Goal: Navigation & Orientation: Find specific page/section

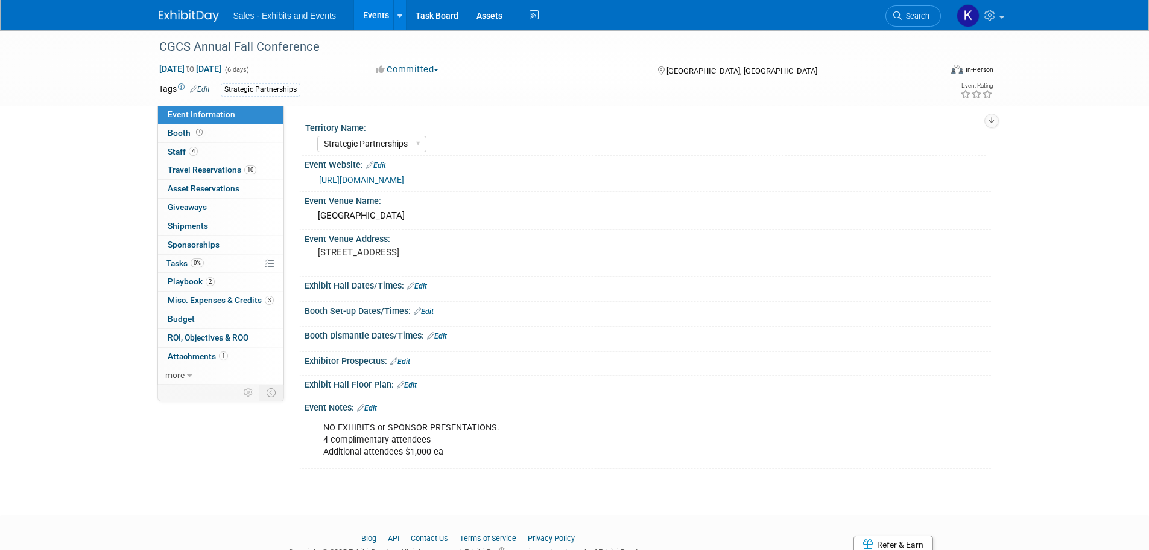
select select "Strategic Partnerships"
click at [170, 132] on span "Booth" at bounding box center [186, 133] width 37 height 10
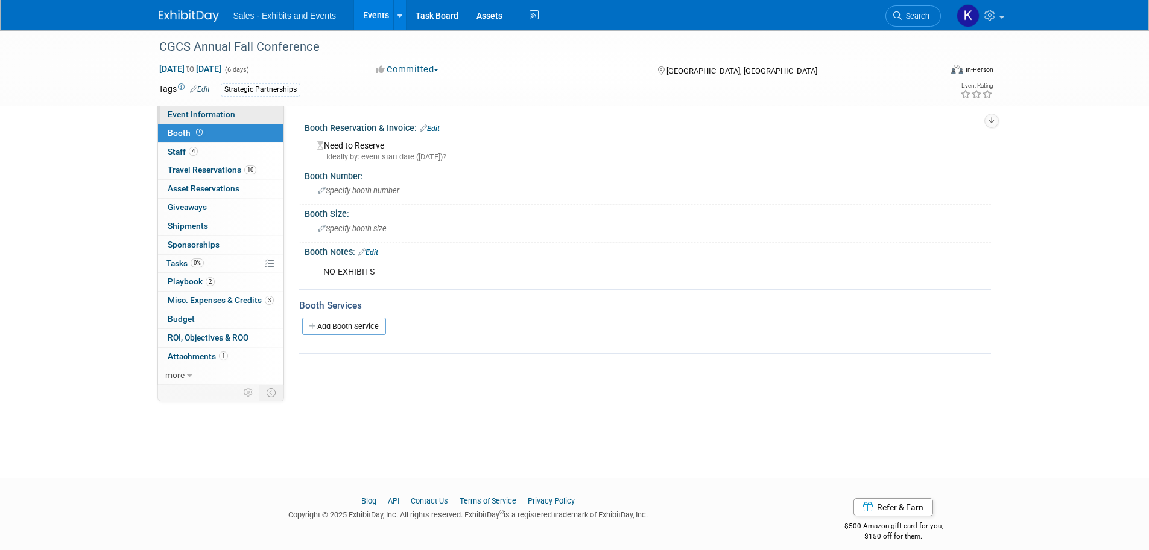
click at [186, 109] on span "Event Information" at bounding box center [202, 114] width 68 height 10
select select "Strategic Partnerships"
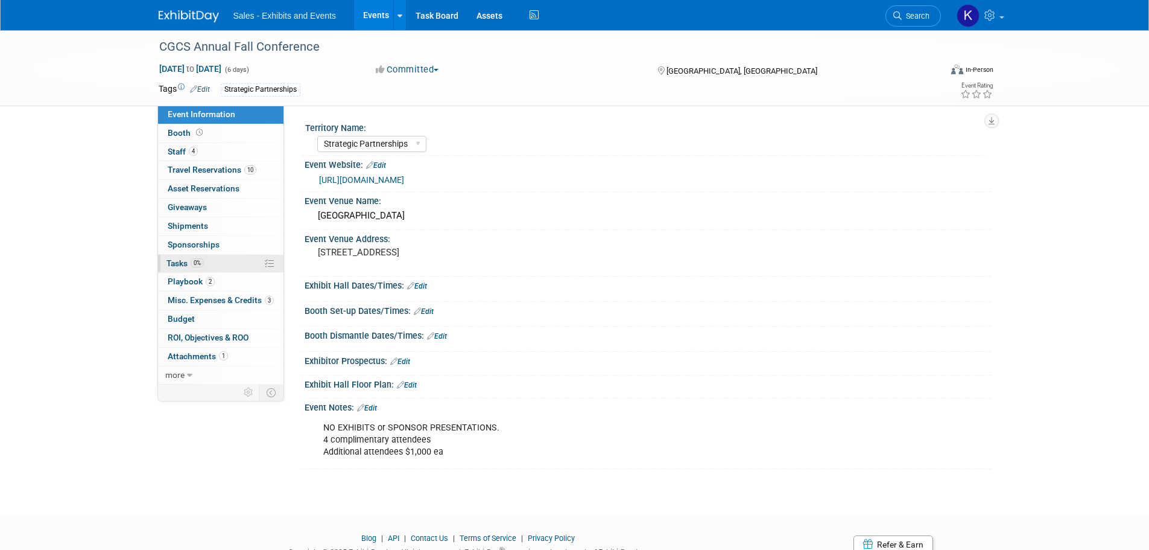
click at [173, 262] on span "Tasks 0%" at bounding box center [184, 263] width 37 height 10
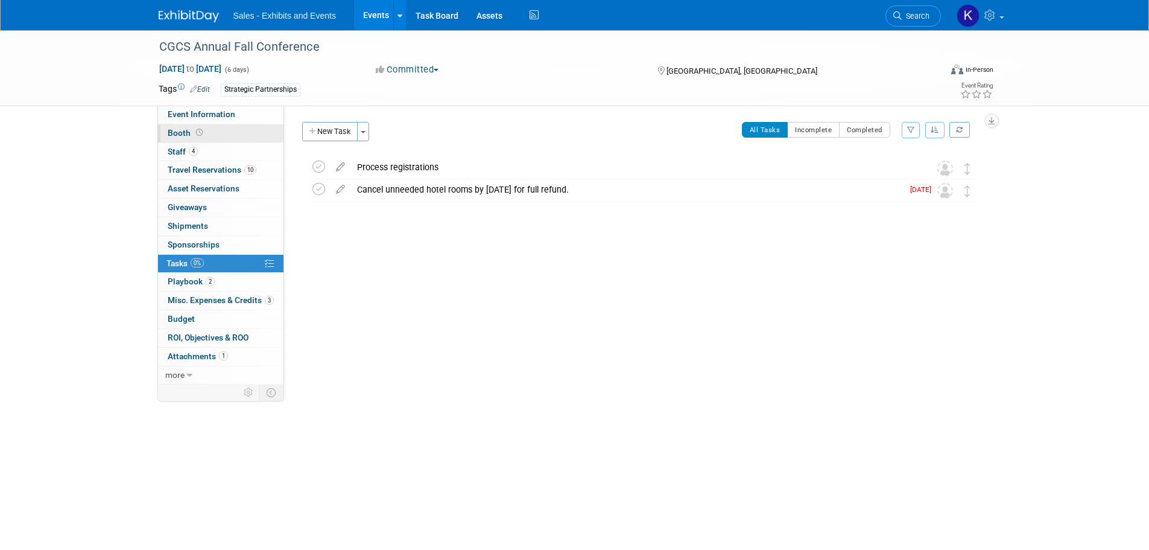
click at [181, 136] on span "Booth" at bounding box center [186, 133] width 37 height 10
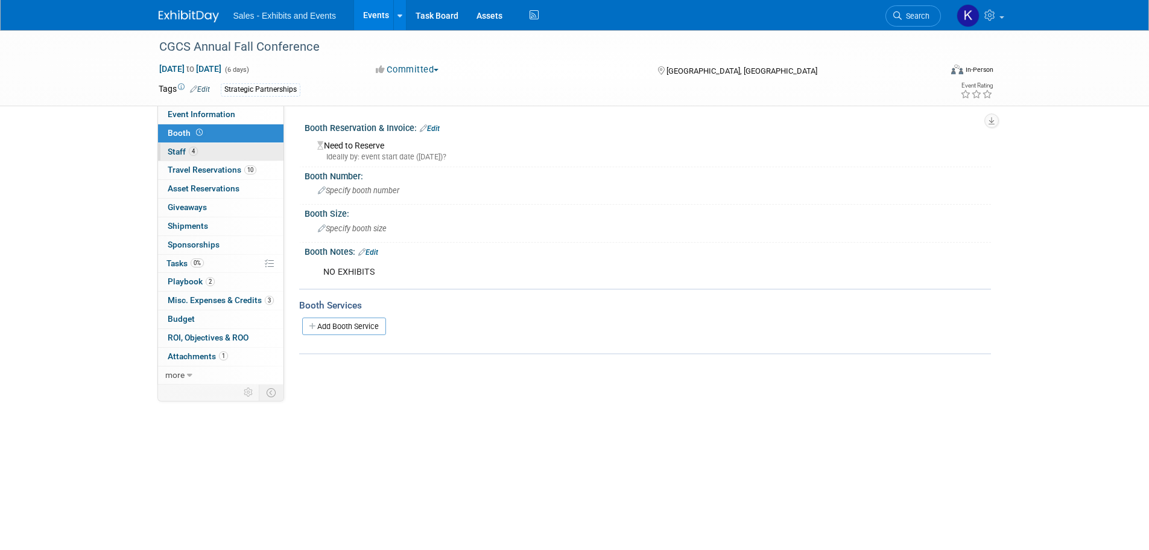
click at [176, 152] on span "Staff 4" at bounding box center [183, 152] width 30 height 10
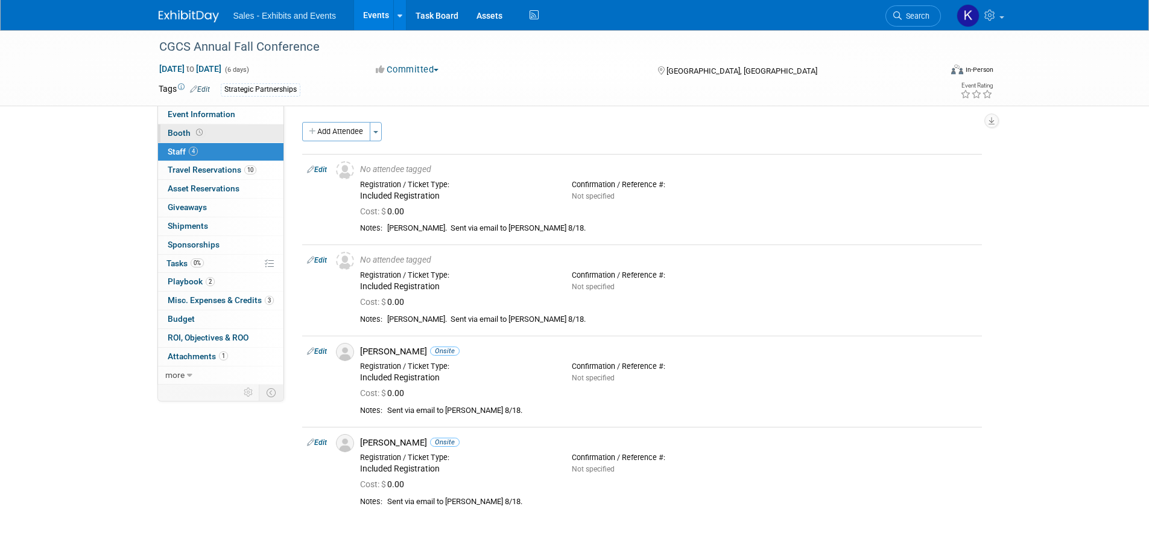
click at [170, 135] on span "Booth" at bounding box center [186, 133] width 37 height 10
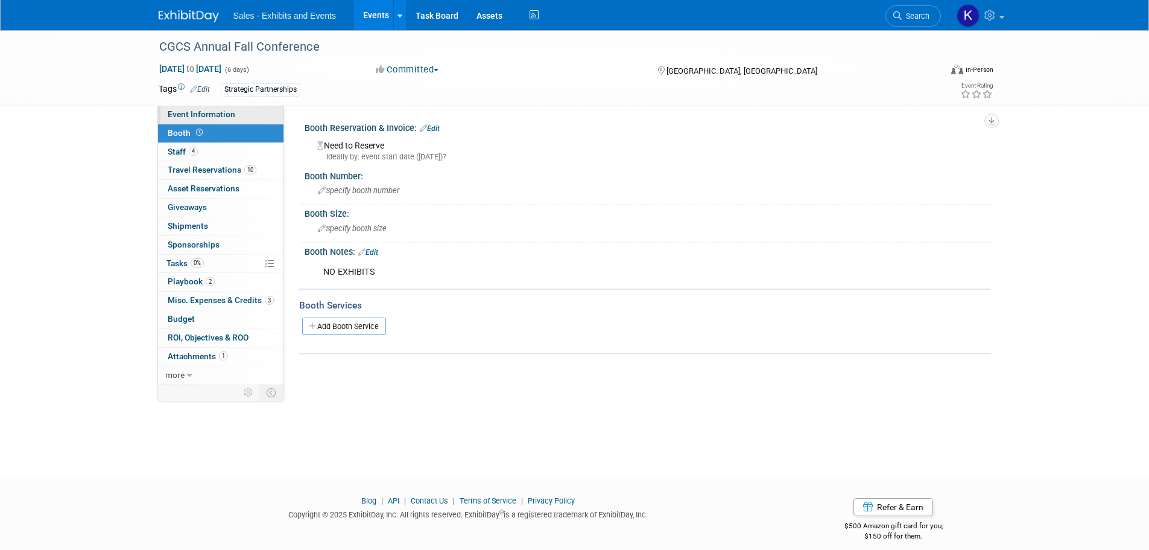
click at [186, 113] on span "Event Information" at bounding box center [202, 114] width 68 height 10
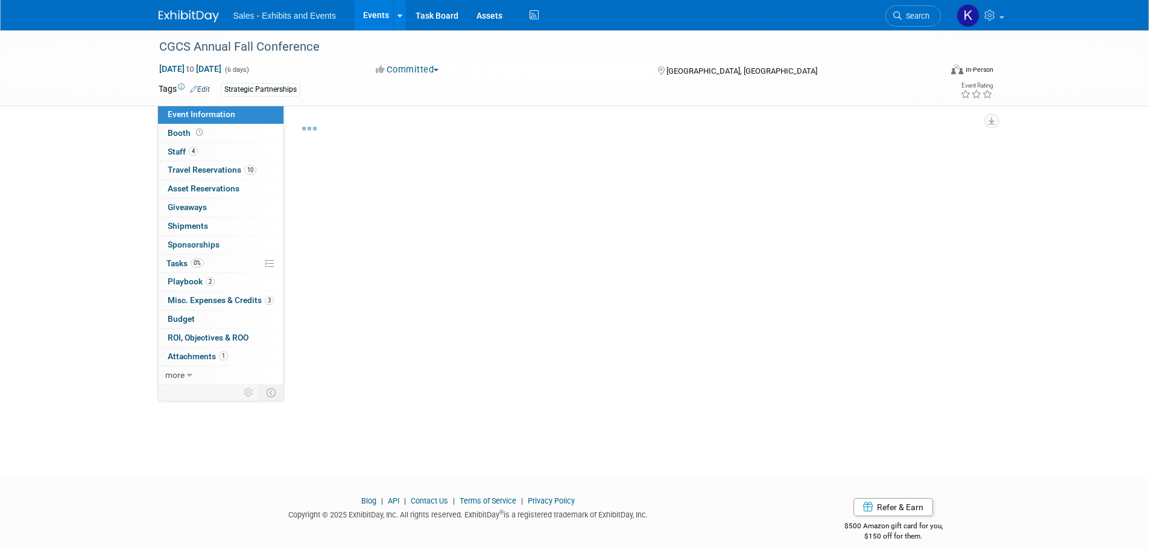
select select "Strategic Partnerships"
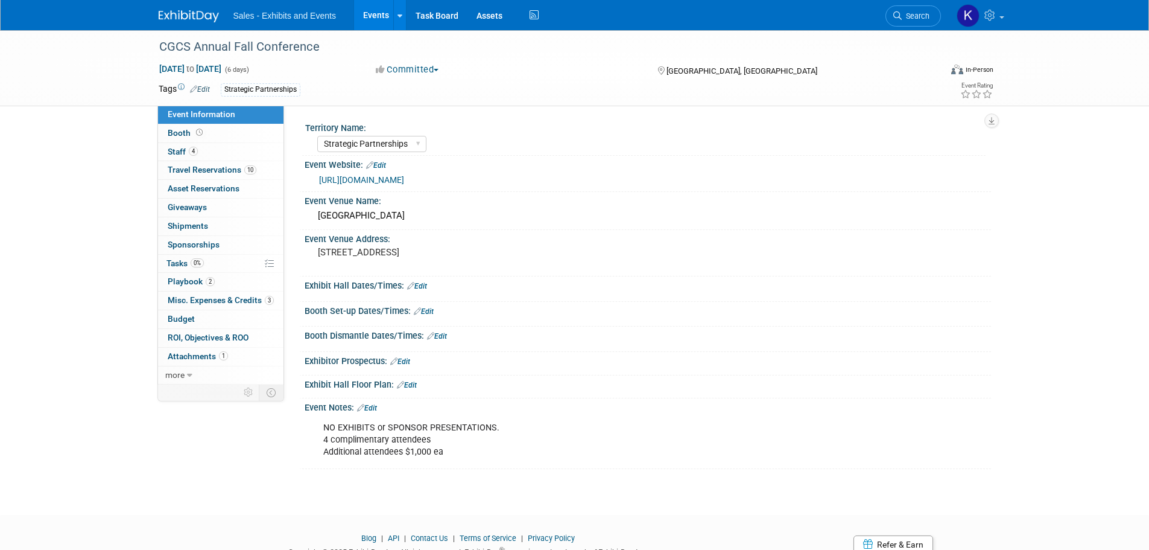
drag, startPoint x: 177, startPoint y: 13, endPoint x: 203, endPoint y: 17, distance: 26.3
click at [178, 14] on img at bounding box center [189, 16] width 60 height 12
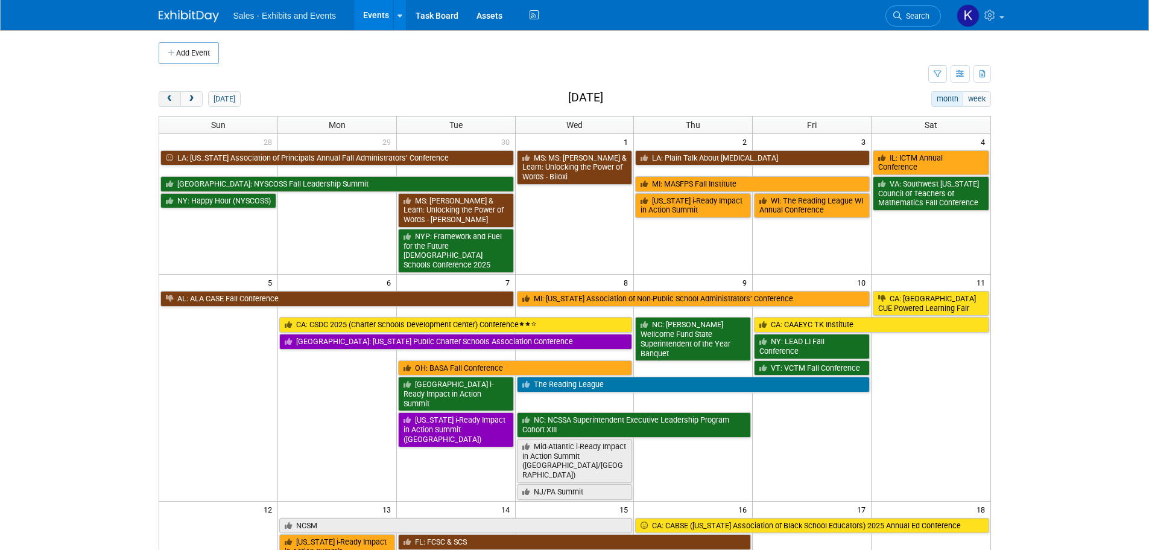
click at [168, 98] on span "prev" at bounding box center [169, 99] width 9 height 8
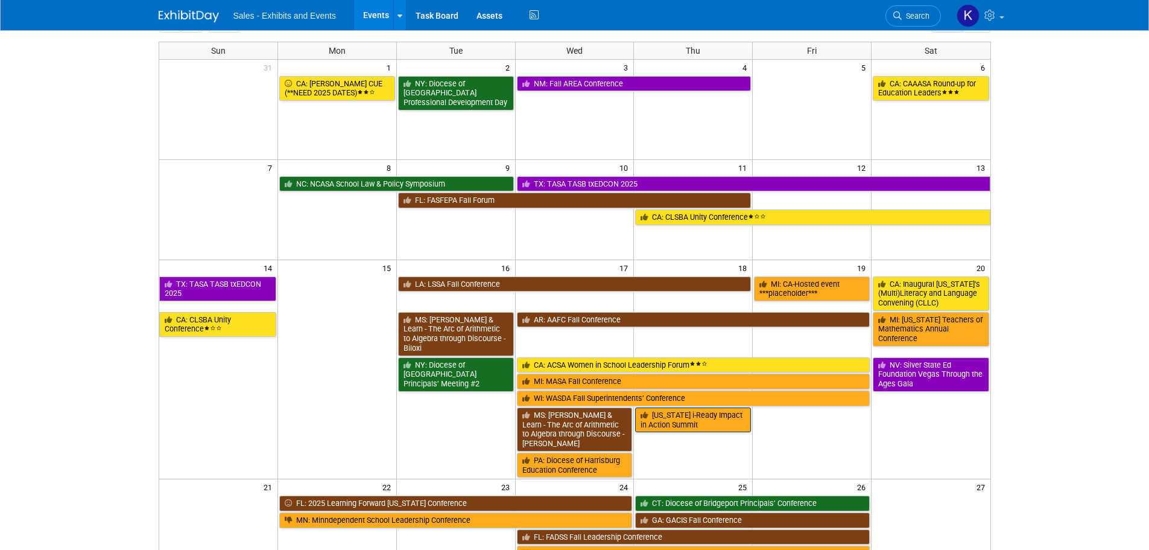
scroll to position [60, 0]
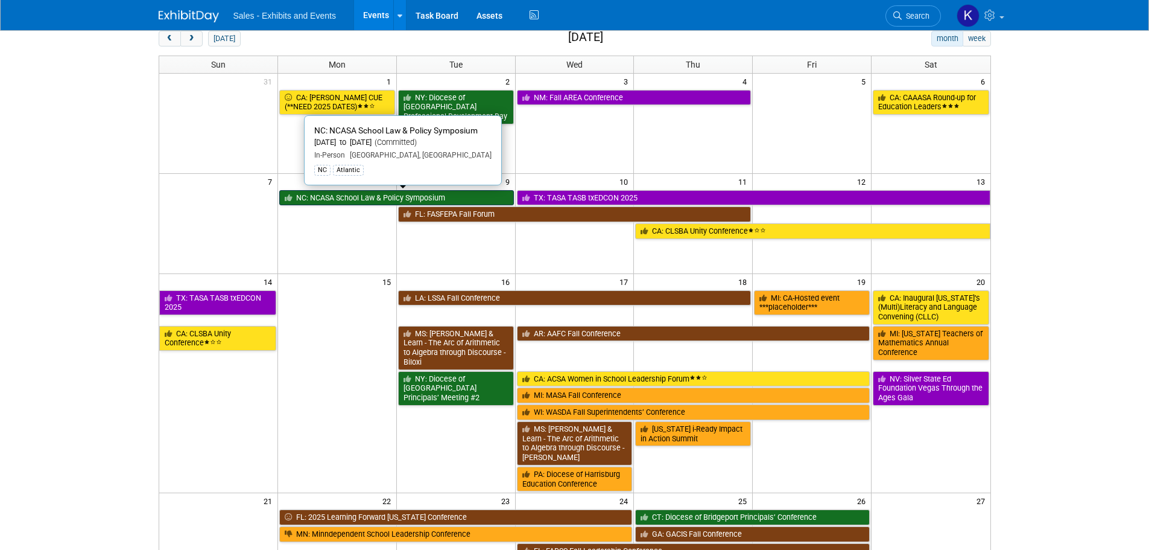
click at [407, 192] on link "NC: NCASA School Law & Policy Symposium" at bounding box center [396, 198] width 235 height 16
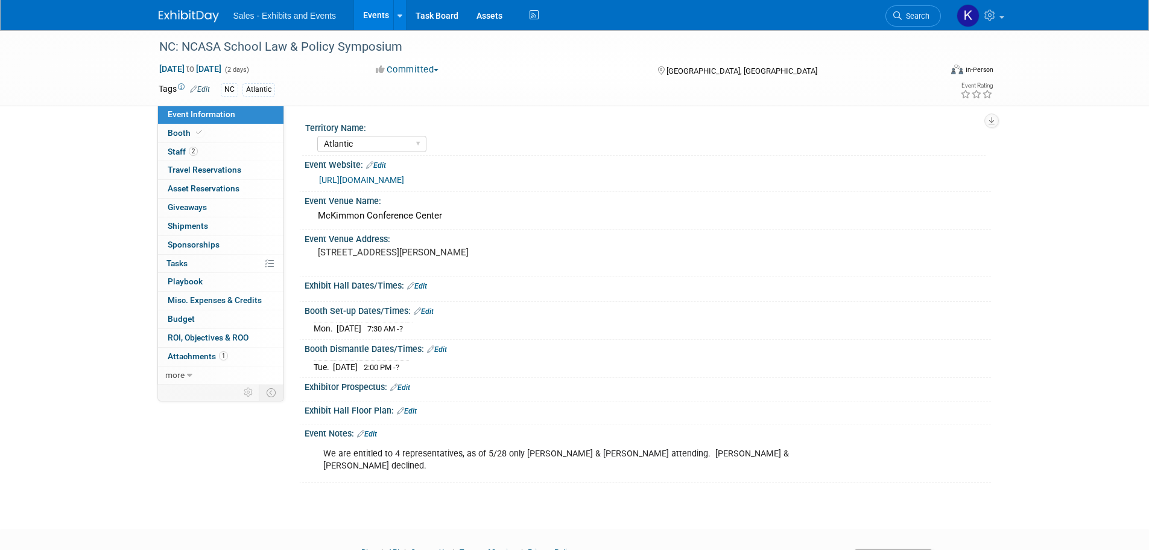
select select "Atlantic"
click at [179, 150] on span "Staff 2" at bounding box center [183, 152] width 30 height 10
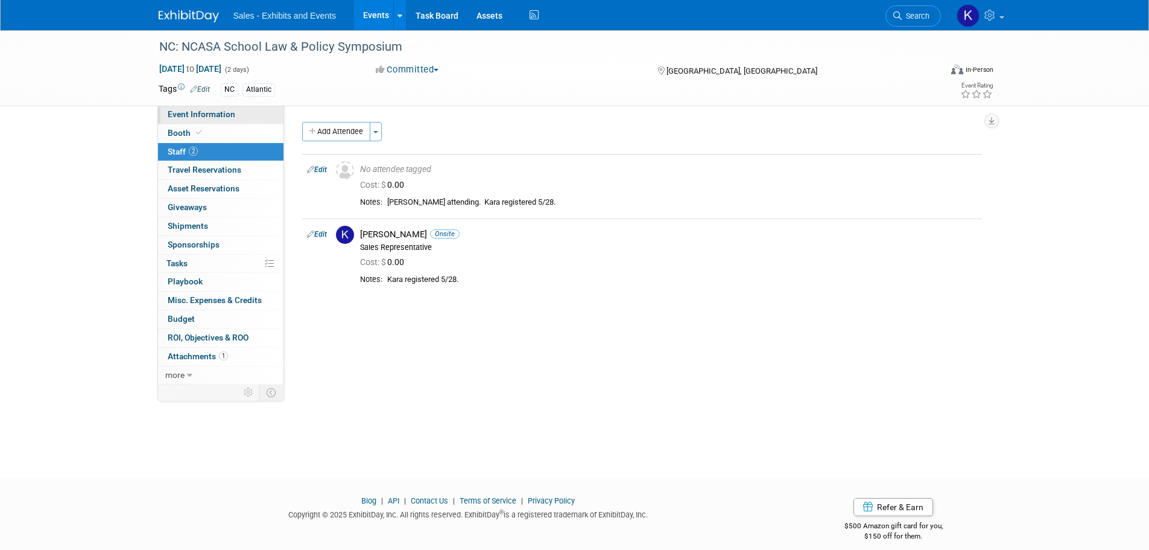
click at [176, 117] on span "Event Information" at bounding box center [202, 114] width 68 height 10
select select "Atlantic"
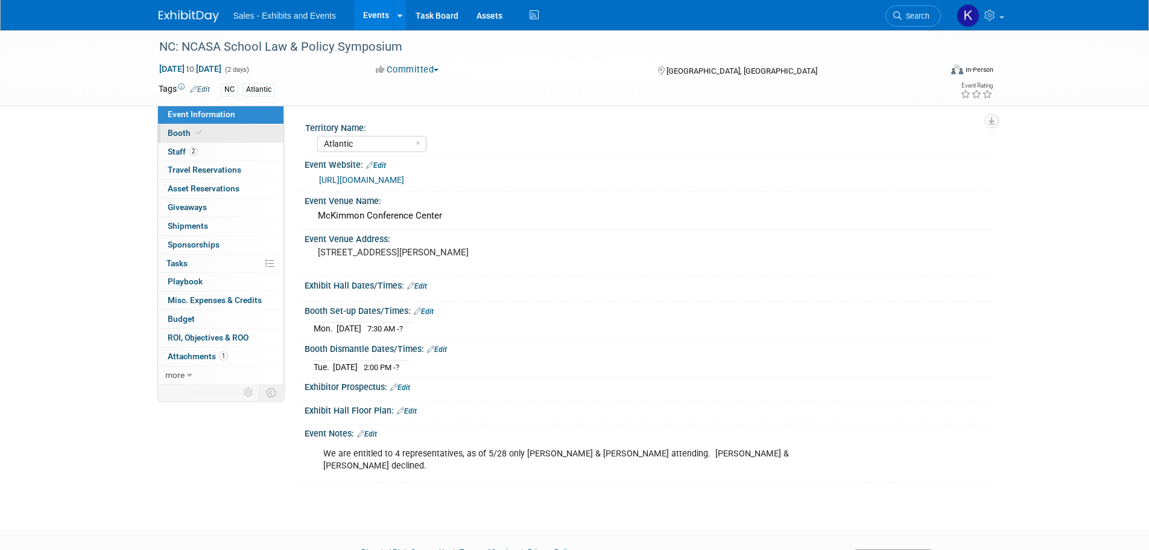
click at [180, 133] on span "Booth" at bounding box center [186, 133] width 37 height 10
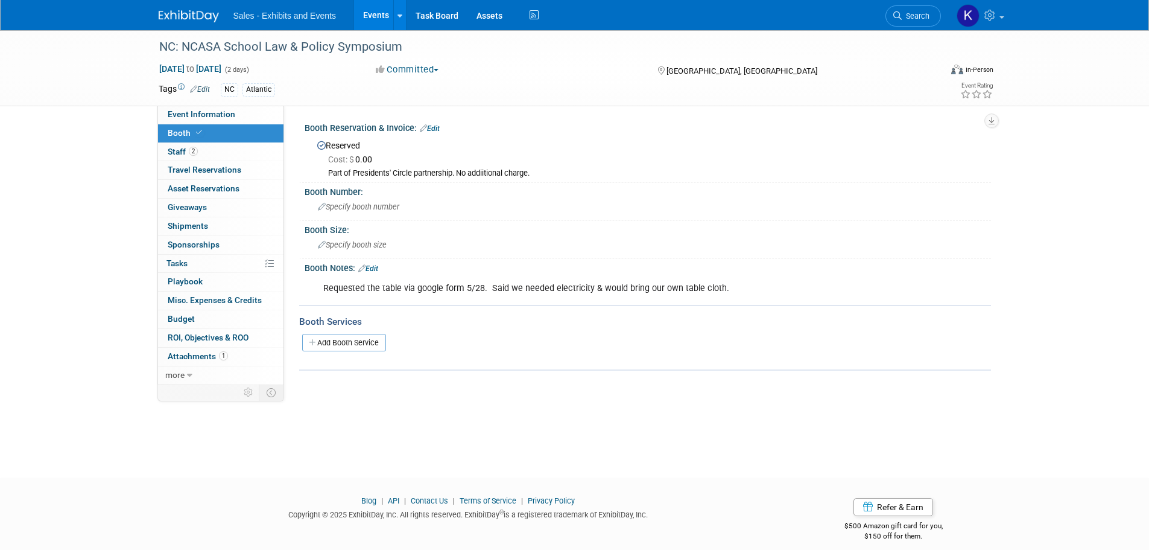
click at [191, 14] on img at bounding box center [189, 16] width 60 height 12
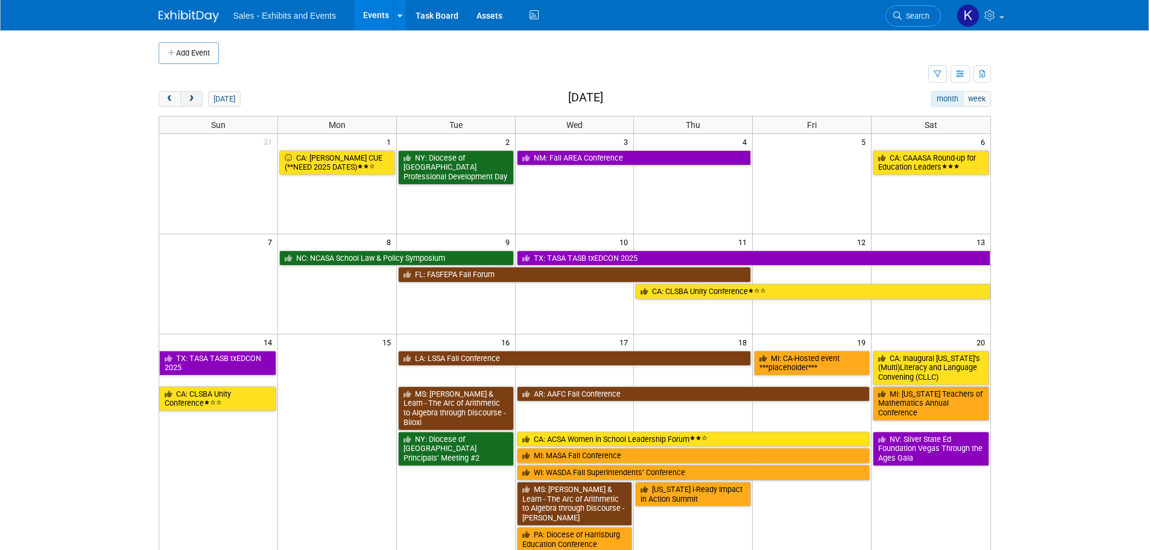
click at [188, 97] on span "next" at bounding box center [191, 99] width 9 height 8
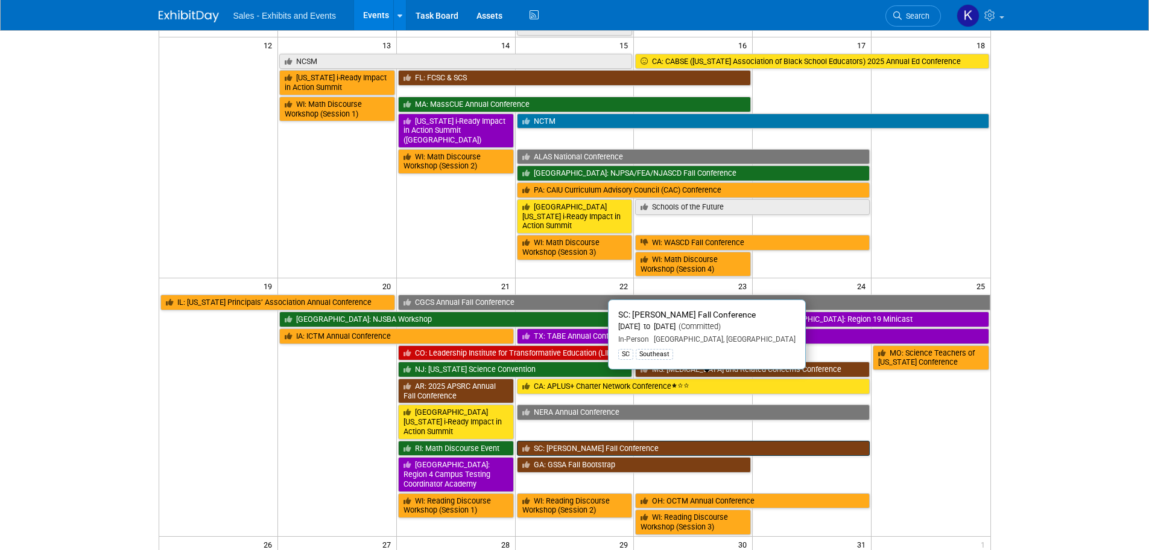
scroll to position [603, 0]
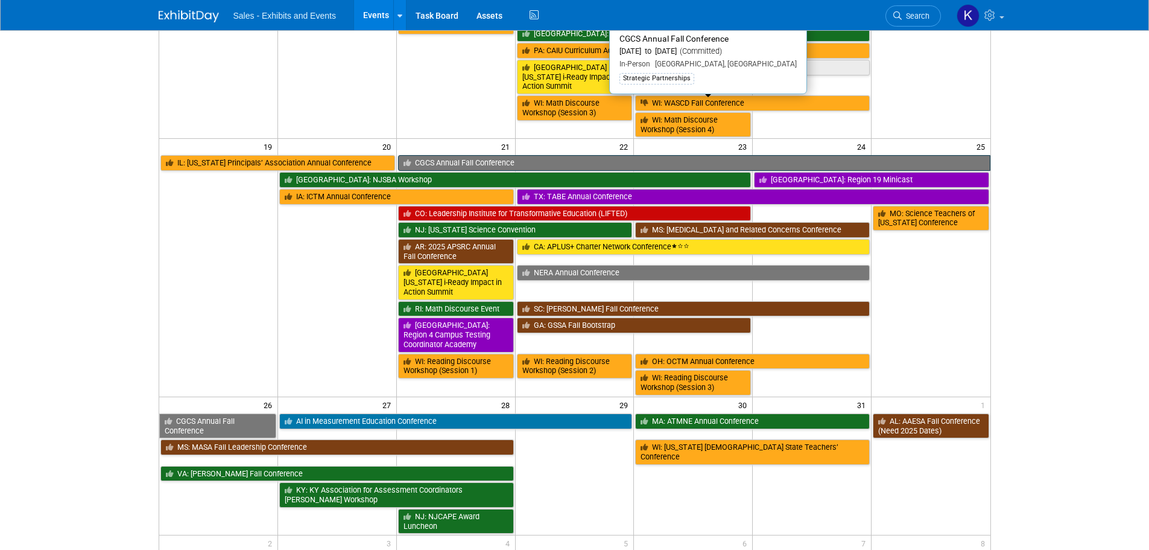
click at [500, 155] on link "CGCS Annual Fall Conference" at bounding box center [694, 163] width 592 height 16
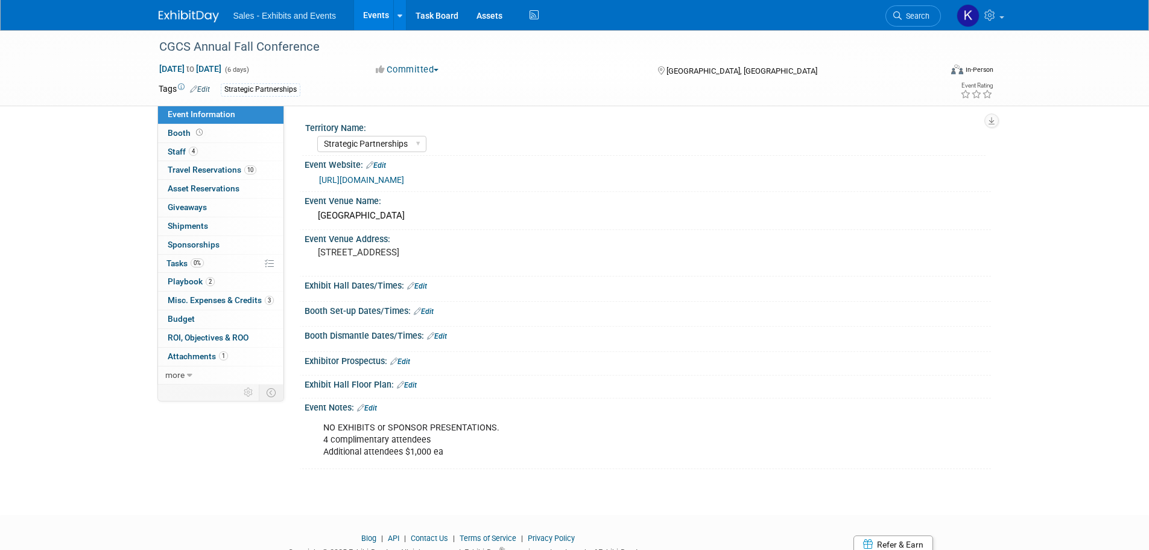
select select "Strategic Partnerships"
drag, startPoint x: 182, startPoint y: 280, endPoint x: 206, endPoint y: 285, distance: 24.6
click at [182, 281] on span "Playbook 2" at bounding box center [191, 281] width 47 height 10
